Goal: Task Accomplishment & Management: Use online tool/utility

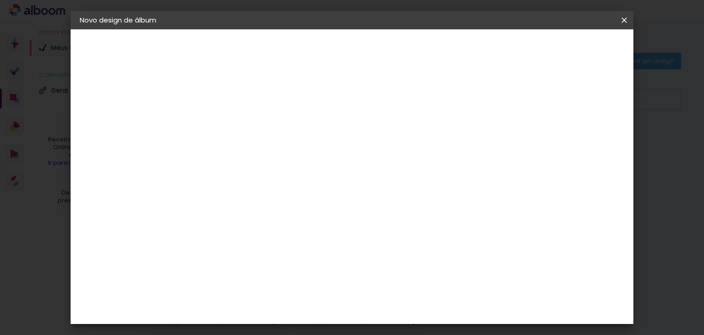
click at [0, 0] on slot "Tamanho Livre" at bounding box center [0, 0] width 0 height 0
click at [283, 243] on paper-item "Hibener" at bounding box center [253, 253] width 99 height 20
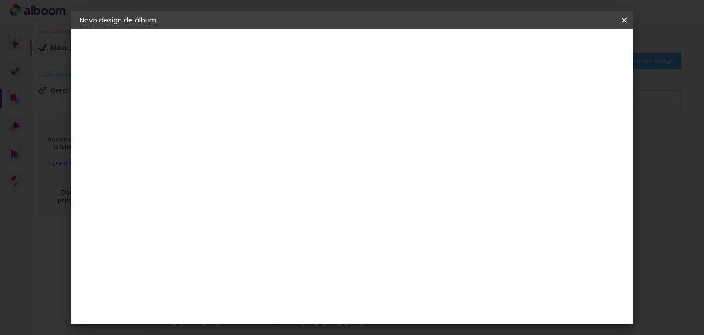
scroll to position [0, 0]
click at [401, 134] on paper-item "Tamanho Livre" at bounding box center [357, 139] width 88 height 20
click at [0, 0] on slot "Tamanho Livre" at bounding box center [0, 0] width 0 height 0
click at [303, 157] on paper-input-container at bounding box center [253, 147] width 99 height 21
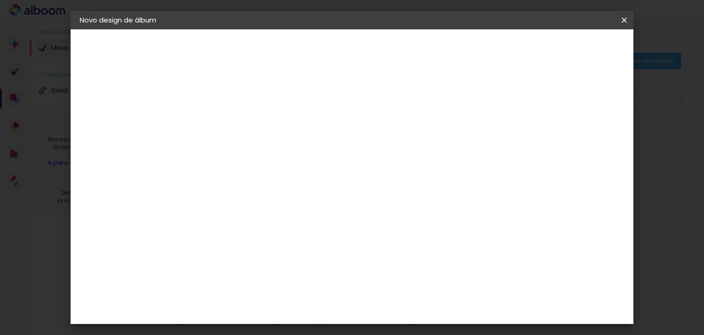
click at [0, 0] on slot "Avançar" at bounding box center [0, 0] width 0 height 0
click at [320, 142] on span "30" at bounding box center [321, 144] width 15 height 14
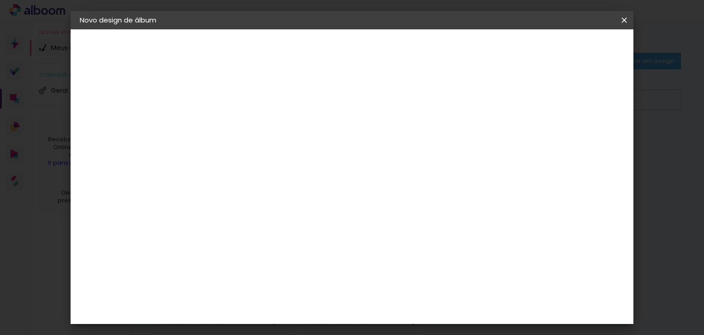
click at [404, 92] on div "mm Mostrar sangria" at bounding box center [390, 72] width 400 height 87
click at [131, 114] on div "Tamanho livre" at bounding box center [115, 113] width 32 height 13
click at [401, 139] on paper-item "Tamanho Livre" at bounding box center [357, 139] width 88 height 20
click at [0, 0] on slot "Avançar" at bounding box center [0, 0] width 0 height 0
click at [207, 249] on input "30" at bounding box center [201, 252] width 24 height 14
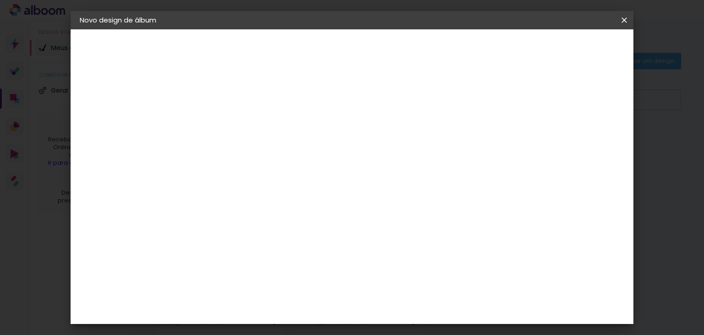
type input "20"
type paper-input "20"
